Goal: Information Seeking & Learning: Find specific page/section

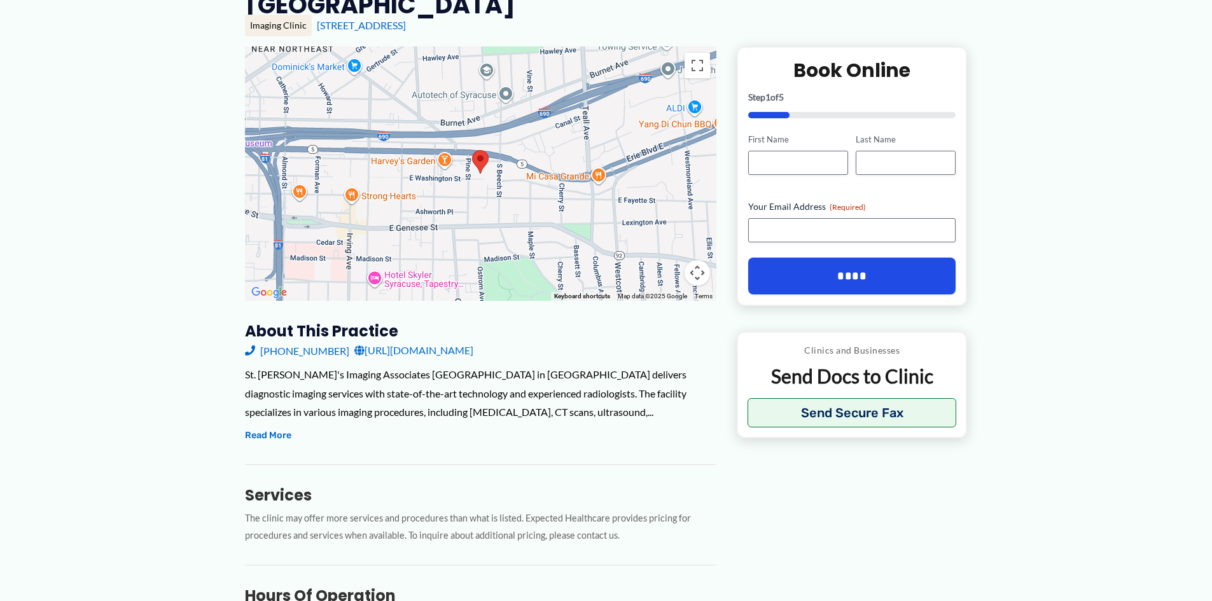
scroll to position [191, 0]
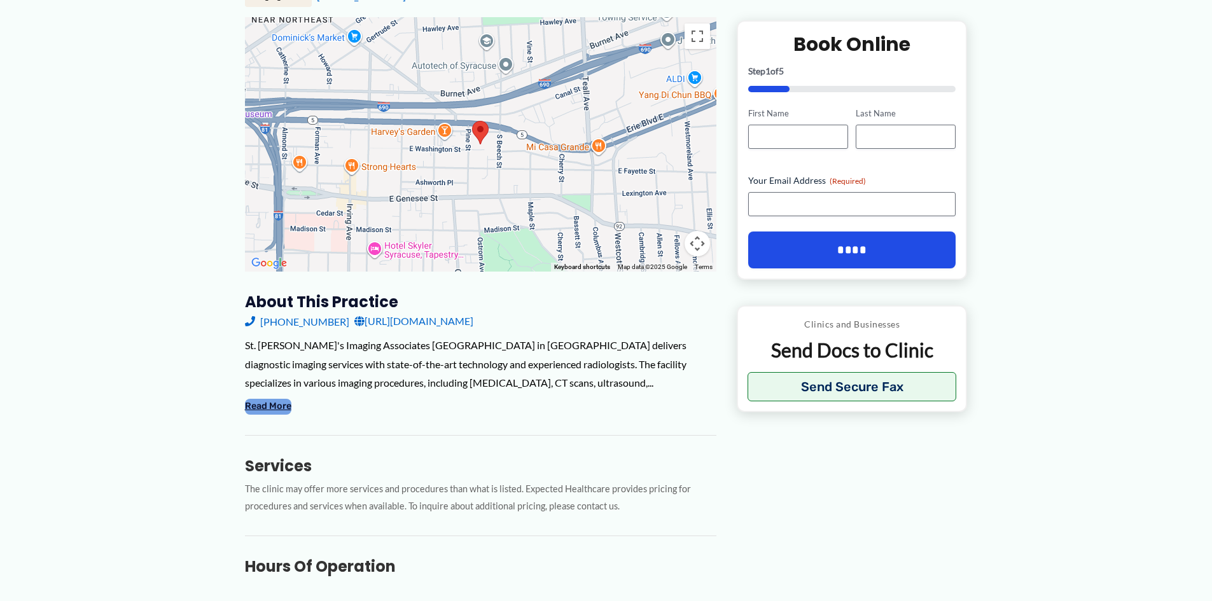
click at [269, 399] on button "Read More" at bounding box center [268, 406] width 46 height 15
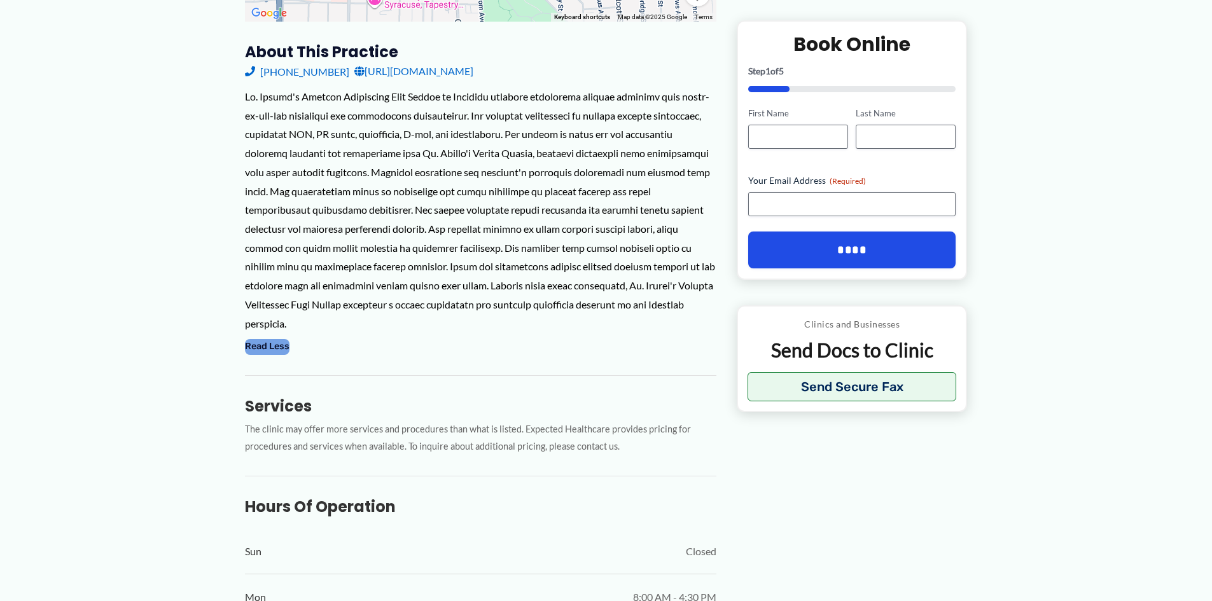
scroll to position [445, 0]
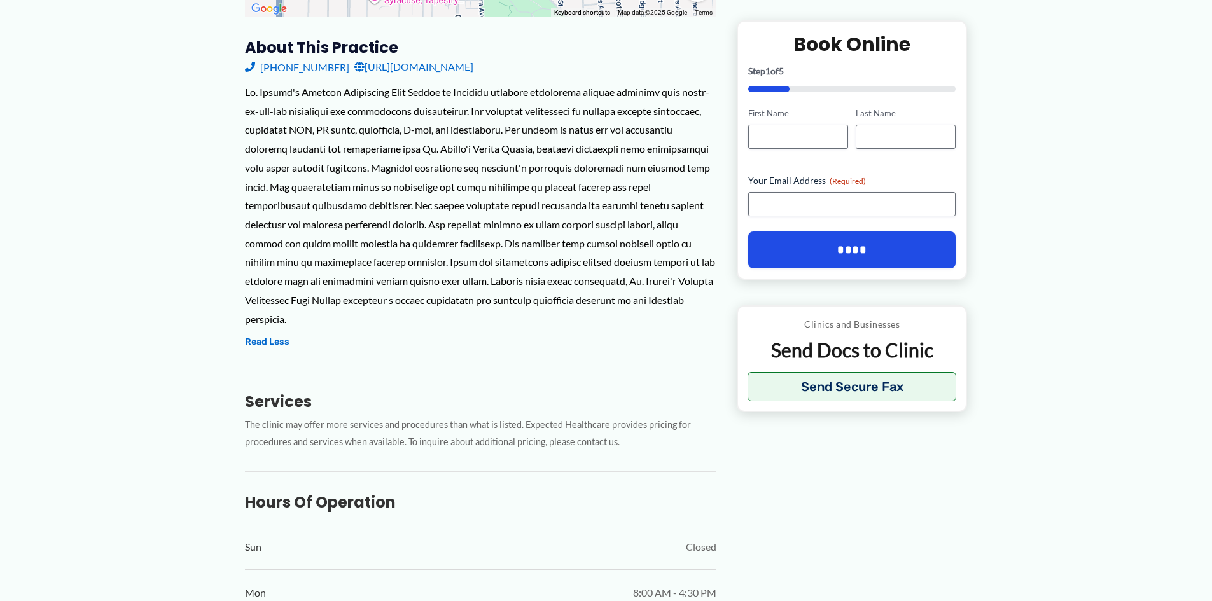
click at [421, 57] on link "http://www.stjosephsimaging.com/" at bounding box center [413, 66] width 119 height 19
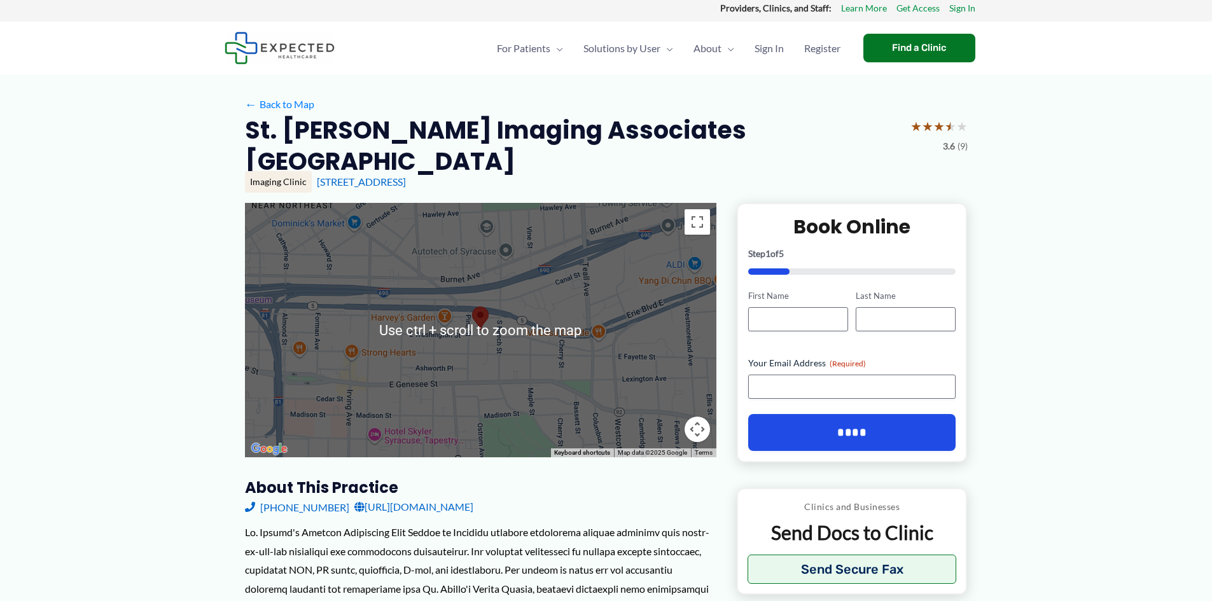
scroll to position [0, 0]
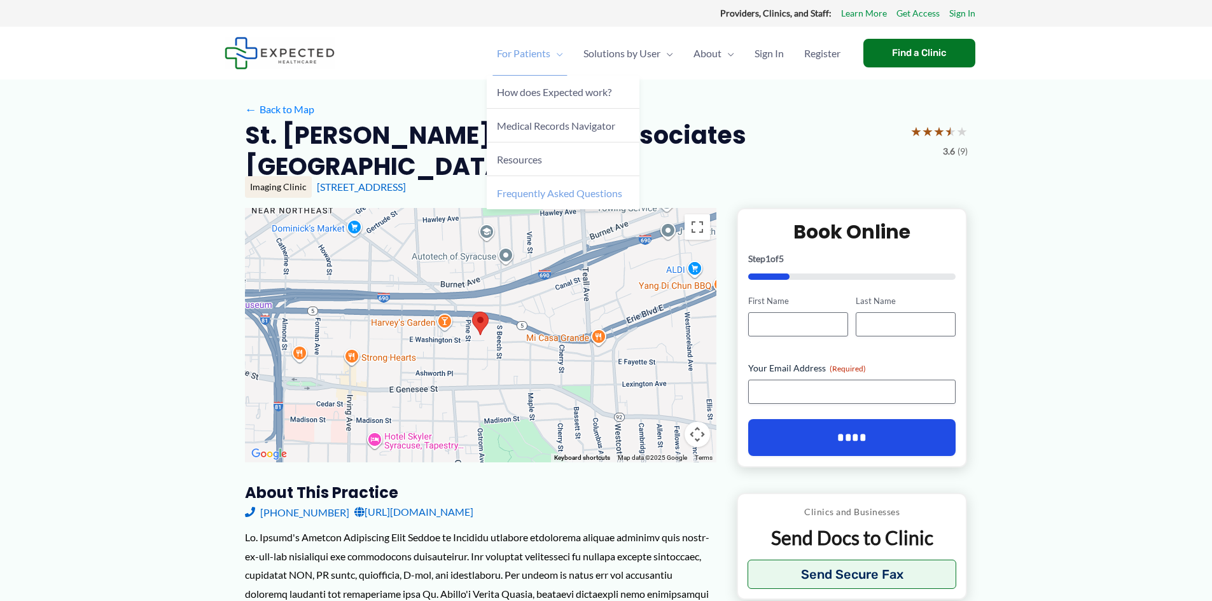
click at [549, 192] on span "Frequently Asked Questions" at bounding box center [559, 193] width 125 height 12
